Goal: Information Seeking & Learning: Learn about a topic

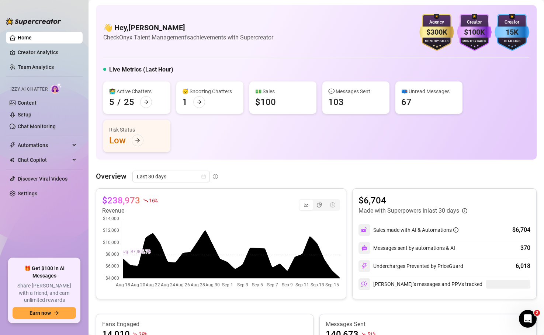
click at [353, 187] on div "Overview Last 30 days $238,973 16 % Revenue $6,704 Made with Superpowers in las…" at bounding box center [316, 338] width 440 height 335
click at [349, 189] on div "$238,973 16 % Revenue $6,704 Made with Superpowers in last 30 days Sales made w…" at bounding box center [316, 243] width 440 height 111
click at [347, 187] on div "Overview Last 30 days $238,973 16 % Revenue $6,704 Made with Superpowers in las…" at bounding box center [316, 338] width 440 height 335
click at [96, 154] on div "👋 Hey, Mike Calore Check Onyx Talent Management's achievements with Supercreato…" at bounding box center [316, 82] width 440 height 154
click at [351, 187] on div "Overview Last 30 days $238,973 16 % Revenue $6,704 Made with Superpowers in las…" at bounding box center [316, 338] width 440 height 335
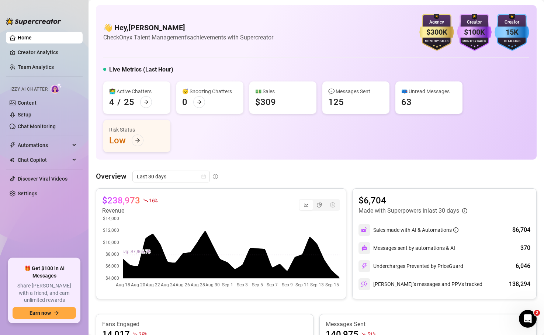
click at [350, 191] on div "$238,973 16 % Revenue $6,704 Made with Superpowers in last 30 days Sales made w…" at bounding box center [316, 243] width 440 height 111
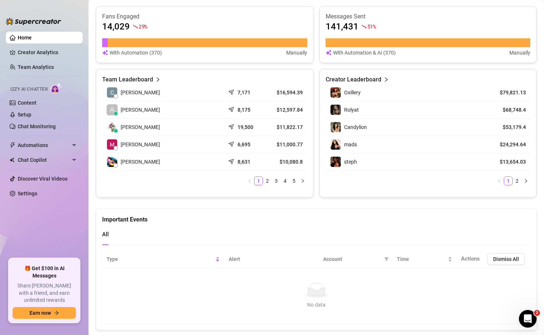
scroll to position [306, 0]
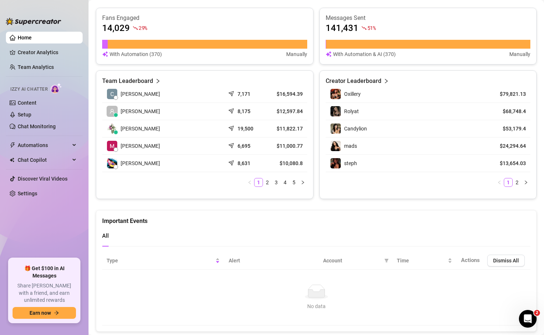
click at [40, 68] on link "Team Analytics" at bounding box center [36, 67] width 36 height 6
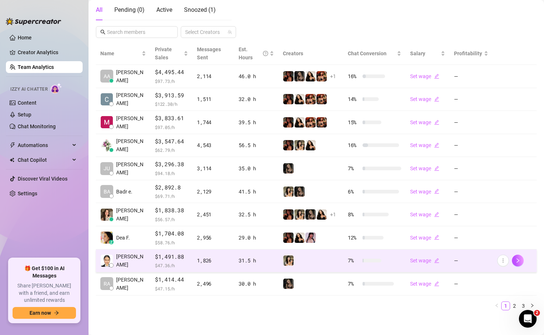
scroll to position [135, 0]
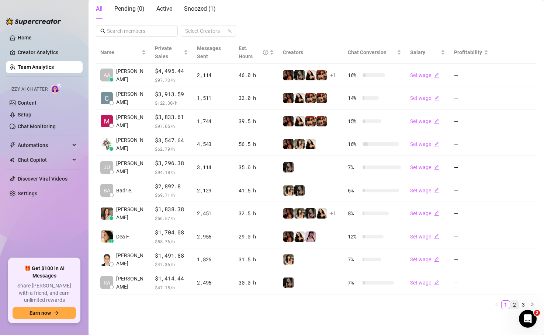
click at [513, 303] on link "2" at bounding box center [514, 305] width 8 height 8
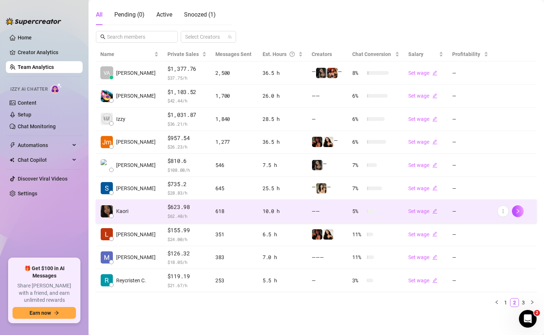
scroll to position [129, 0]
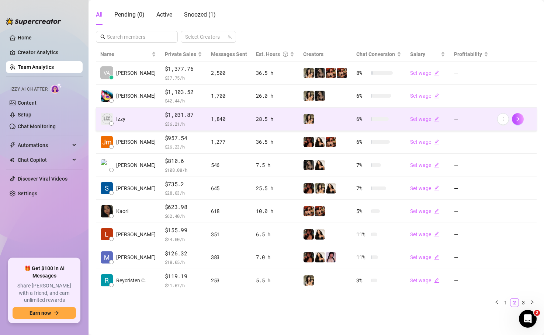
click at [136, 119] on td "Izzy" at bounding box center [128, 119] width 65 height 23
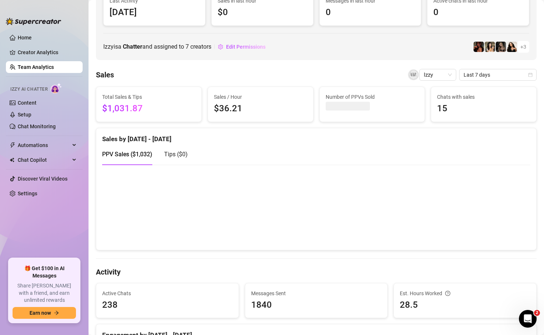
scroll to position [50, 0]
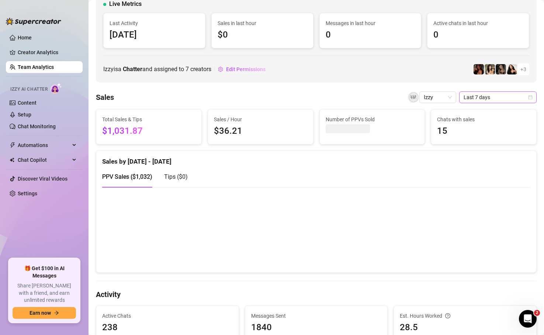
click at [485, 96] on span "Last 7 days" at bounding box center [497, 97] width 69 height 11
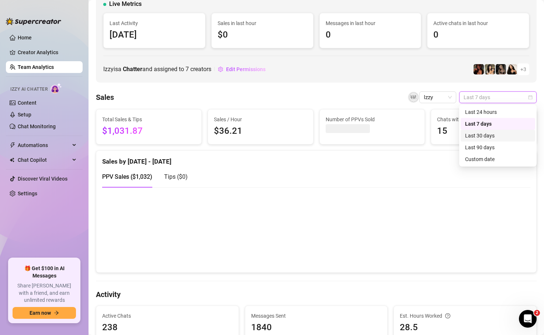
click at [480, 136] on div "Last 30 days" at bounding box center [498, 136] width 66 height 8
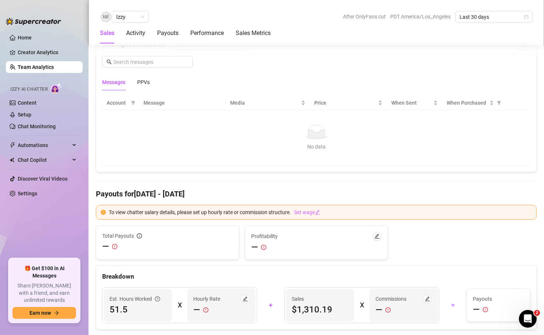
scroll to position [457, 0]
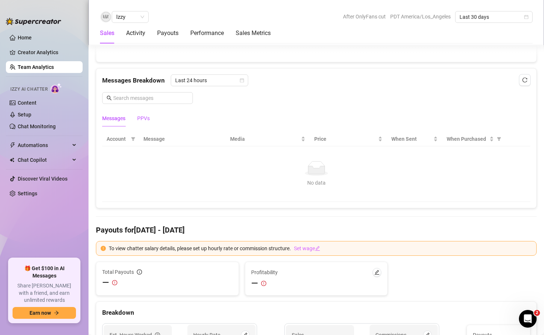
click at [146, 114] on div "PPVs" at bounding box center [143, 118] width 13 height 8
click at [114, 123] on div "Messages" at bounding box center [113, 118] width 23 height 17
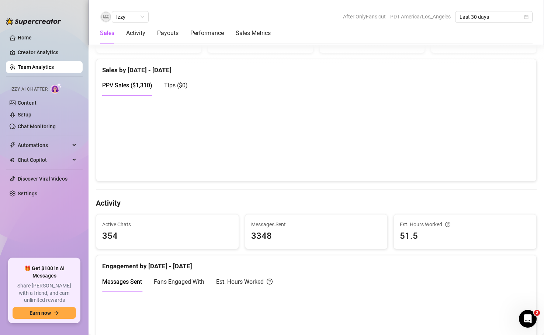
scroll to position [0, 0]
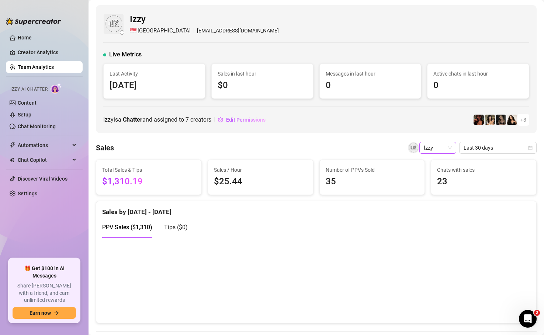
click at [445, 146] on span "Izzy" at bounding box center [438, 147] width 28 height 11
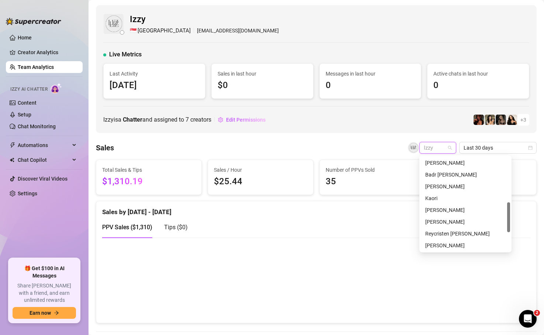
scroll to position [147, 0]
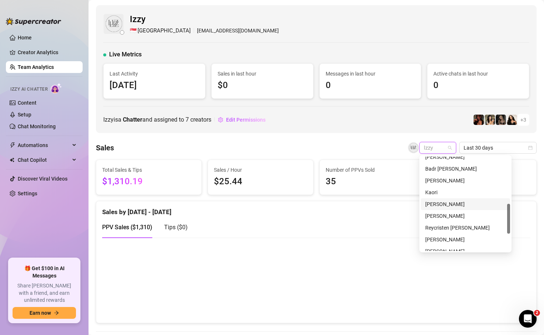
click at [441, 203] on div "[PERSON_NAME]" at bounding box center [465, 204] width 80 height 8
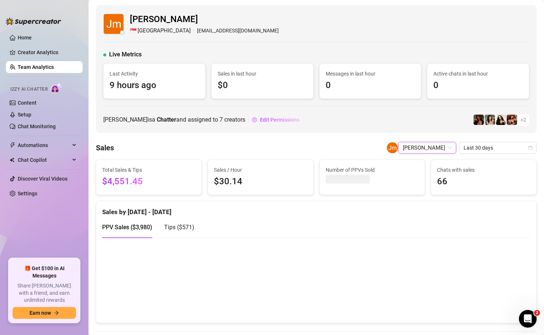
click at [20, 36] on link "Home" at bounding box center [25, 38] width 14 height 6
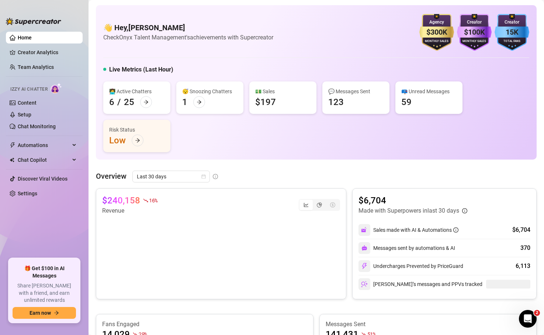
click at [349, 188] on div "Overview Last 30 days $240,158 16 % Revenue $6,704 Made with Superpowers in las…" at bounding box center [316, 338] width 440 height 335
